Goal: Task Accomplishment & Management: Use online tool/utility

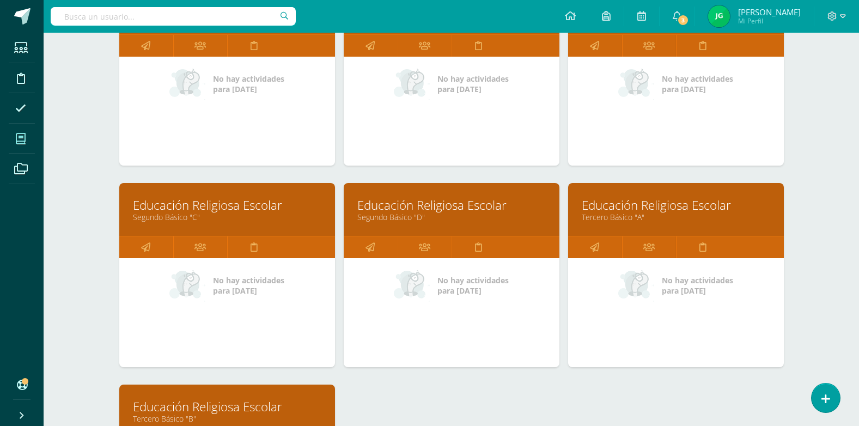
scroll to position [490, 0]
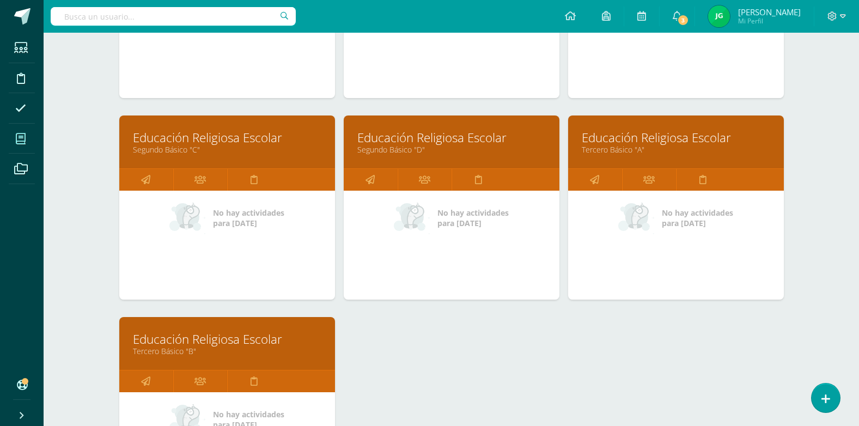
click at [217, 341] on link "Educación Religiosa Escolar" at bounding box center [227, 339] width 188 height 17
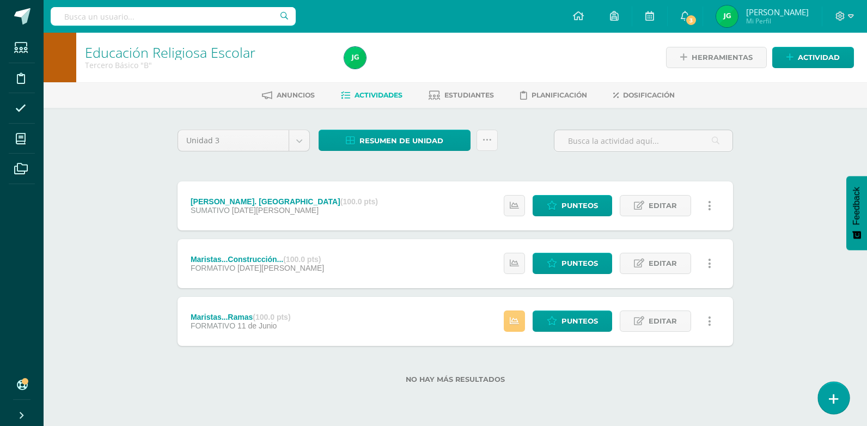
click at [832, 393] on icon at bounding box center [834, 399] width 10 height 13
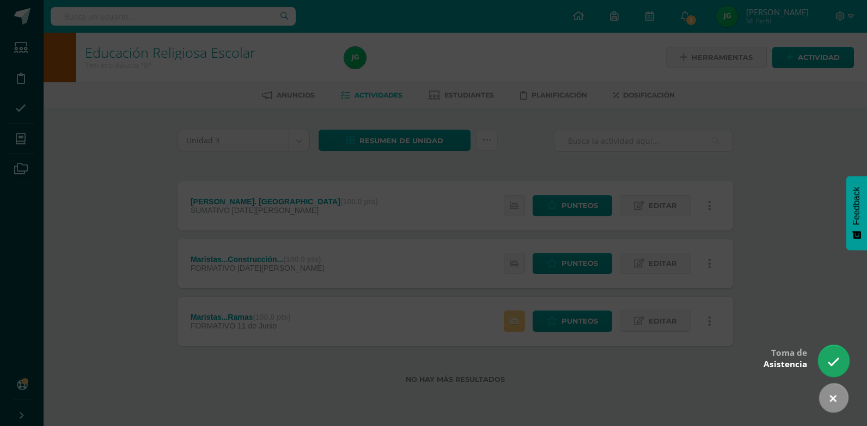
click at [843, 363] on link at bounding box center [833, 361] width 31 height 32
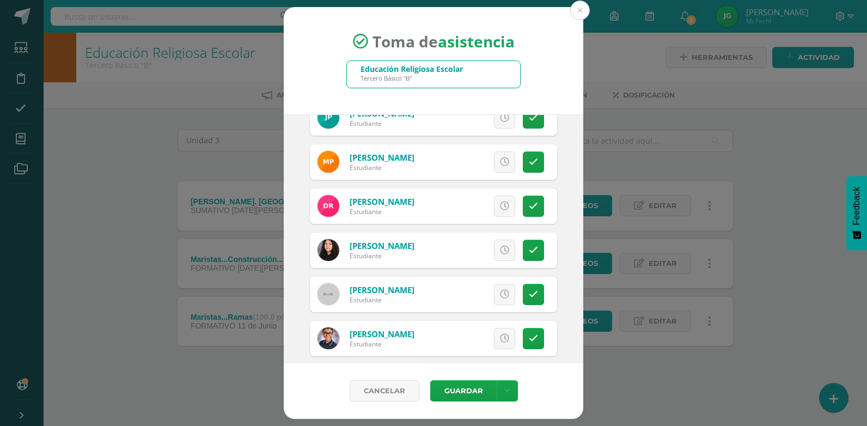
scroll to position [1361, 0]
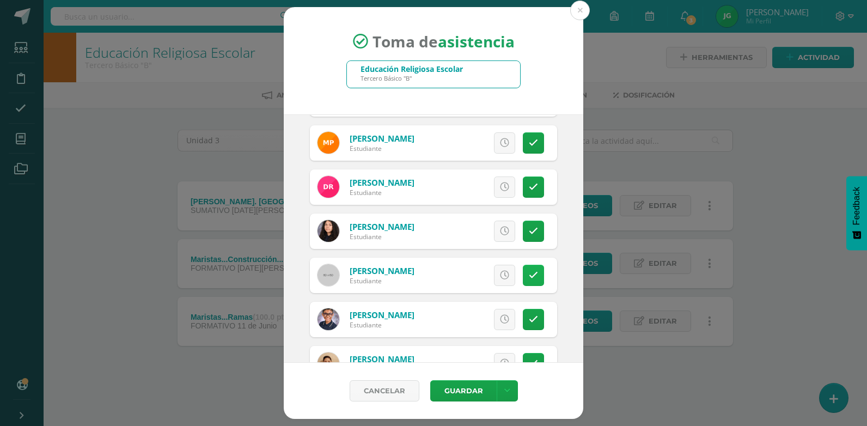
click at [529, 272] on icon at bounding box center [533, 275] width 9 height 9
click at [464, 382] on button "Guardar" at bounding box center [463, 390] width 66 height 21
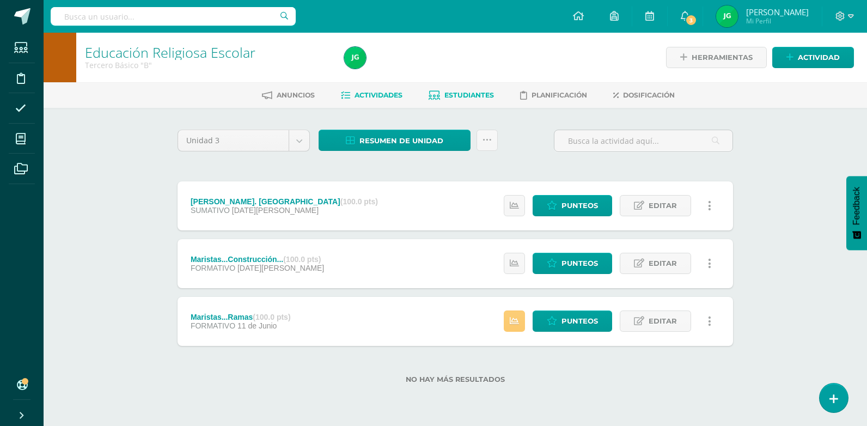
click at [474, 89] on link "Estudiantes" at bounding box center [461, 95] width 65 height 17
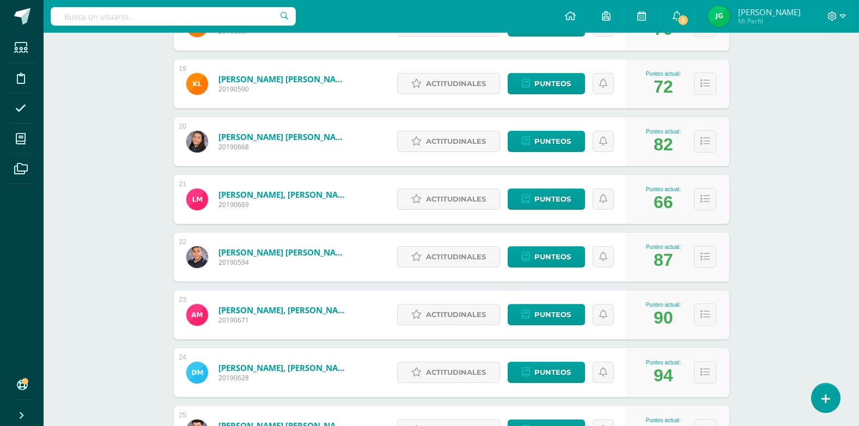
scroll to position [1271, 0]
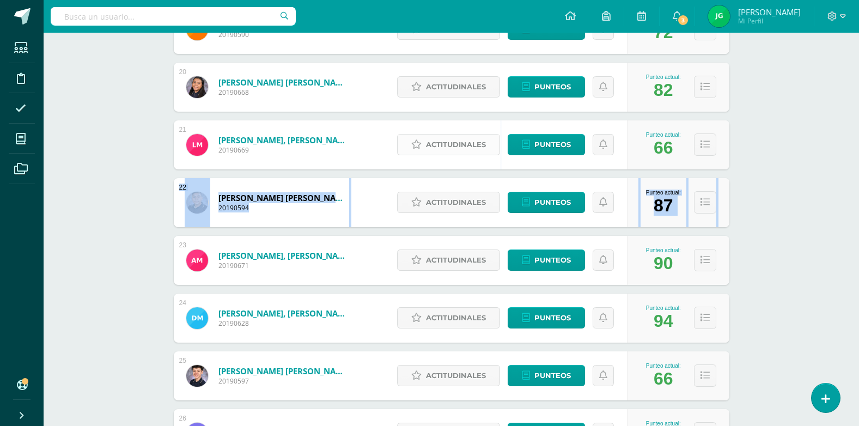
drag, startPoint x: 437, startPoint y: 173, endPoint x: 407, endPoint y: 150, distance: 37.8
click at [431, 167] on div "1 Aceituno Mijangos, Diego Andrés 20190648 Punteo actual: 100 Actitudinales Pun…" at bounding box center [451, 231] width 555 height 2531
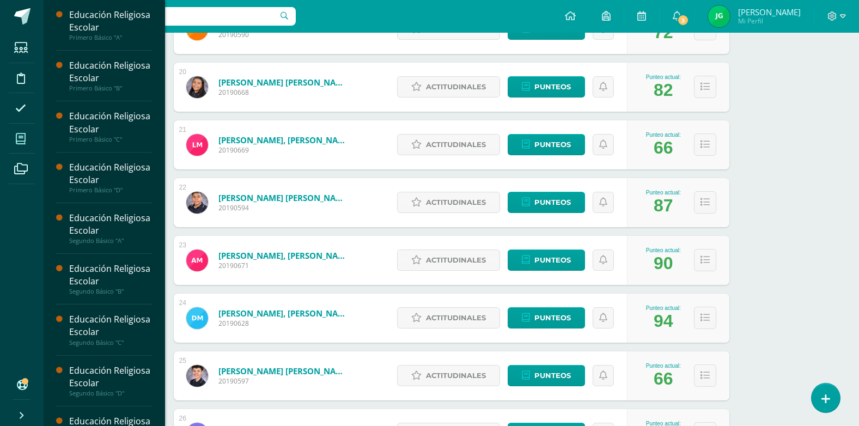
click at [17, 138] on icon at bounding box center [21, 138] width 10 height 11
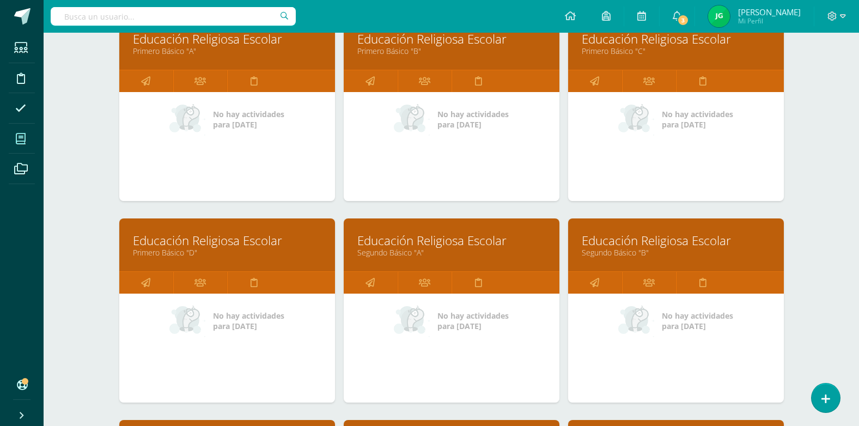
scroll to position [272, 0]
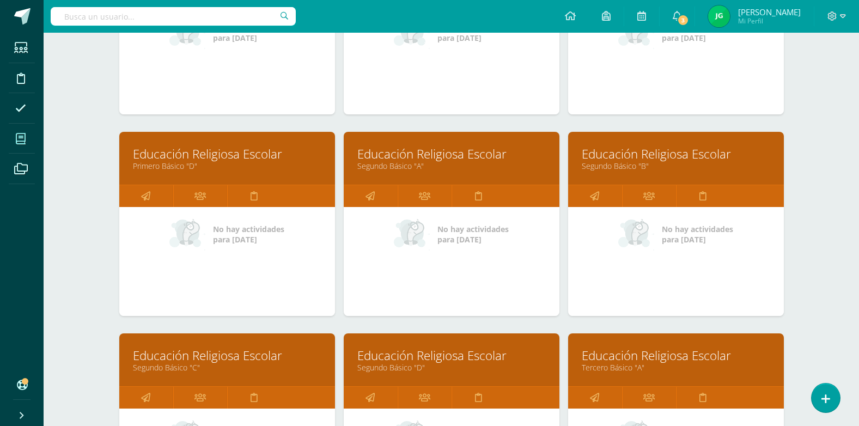
click at [209, 163] on link "Primero Básico "D"" at bounding box center [227, 166] width 188 height 10
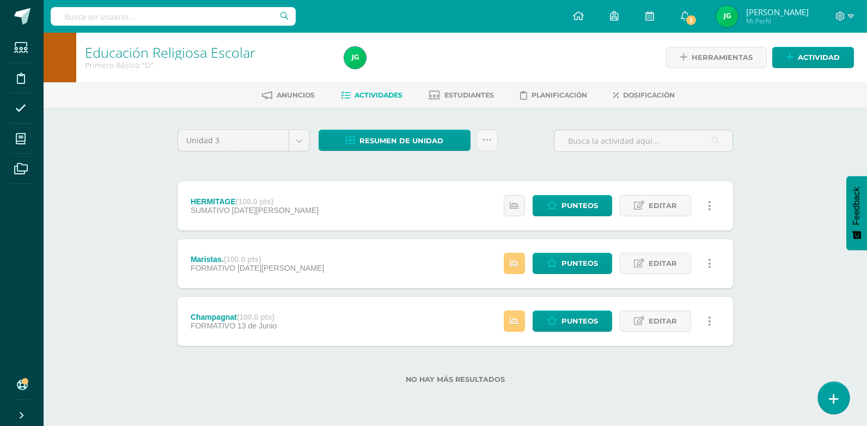
click at [840, 399] on link at bounding box center [833, 398] width 31 height 32
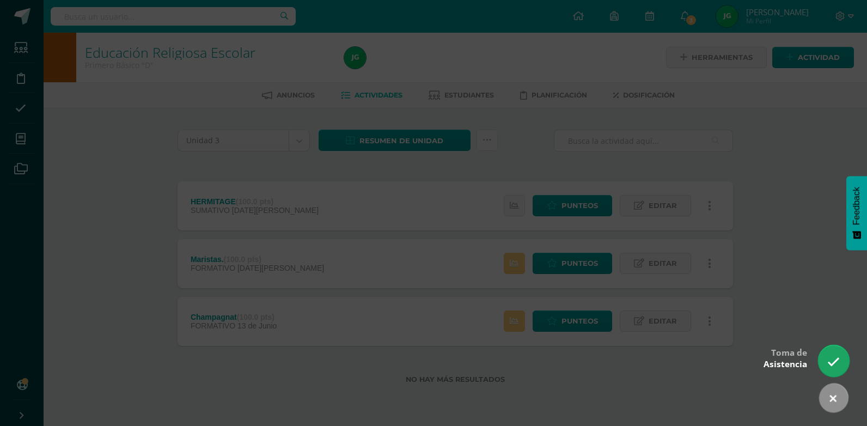
click at [827, 365] on link at bounding box center [833, 361] width 31 height 32
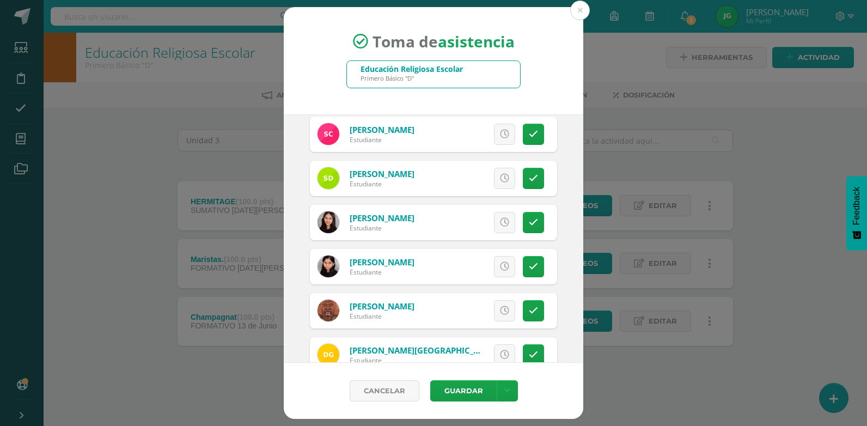
scroll to position [381, 0]
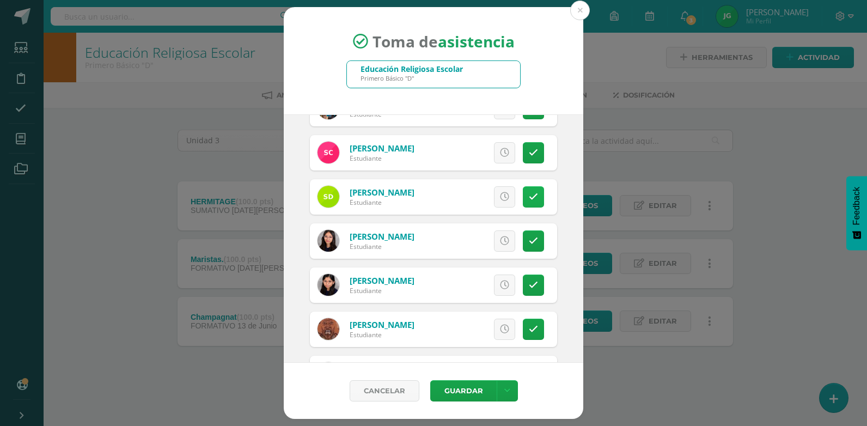
click at [528, 190] on link at bounding box center [533, 196] width 21 height 21
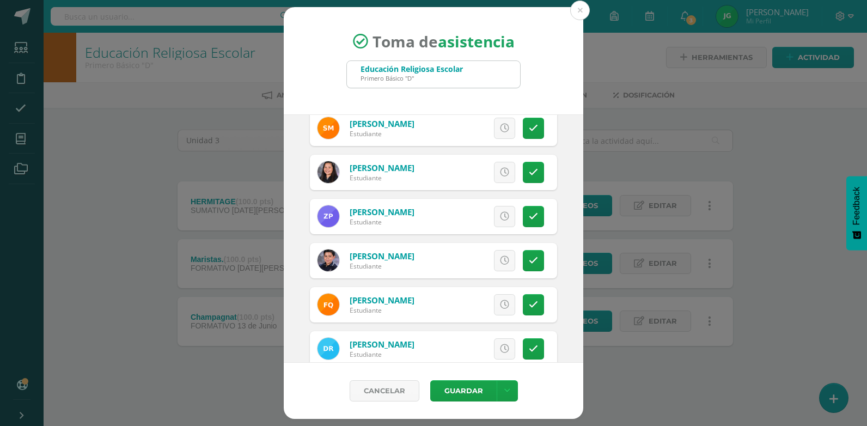
scroll to position [1252, 0]
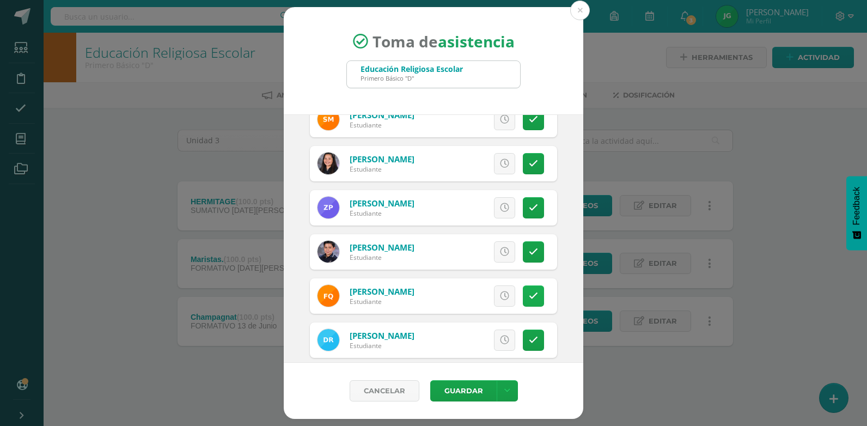
click at [529, 294] on icon at bounding box center [533, 295] width 9 height 9
click at [479, 395] on button "Guardar" at bounding box center [463, 390] width 66 height 21
